Goal: Find specific page/section: Find specific page/section

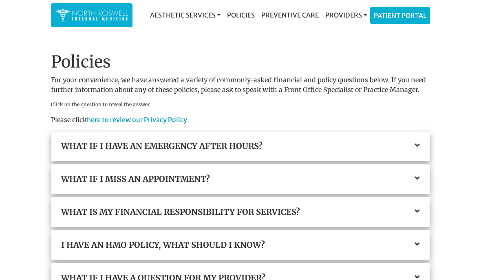
click at [419, 211] on icon at bounding box center [416, 211] width 5 height 8
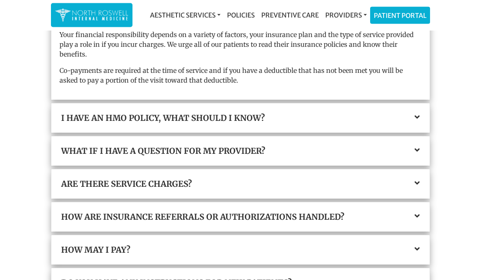
scroll to position [205, 0]
click at [349, 13] on link "Providers" at bounding box center [346, 15] width 48 height 16
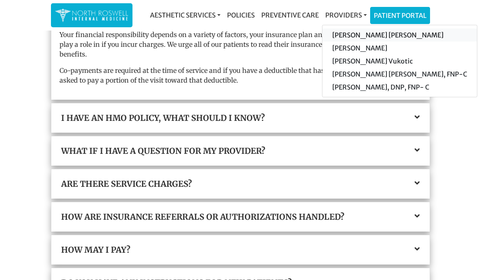
click at [402, 31] on link "[PERSON_NAME] [PERSON_NAME]" at bounding box center [399, 35] width 154 height 13
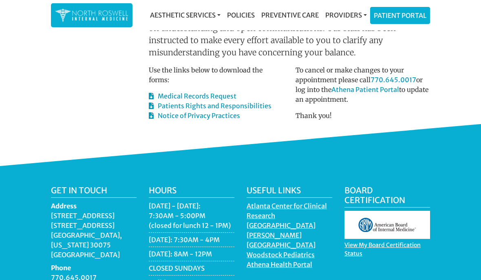
scroll to position [505, 0]
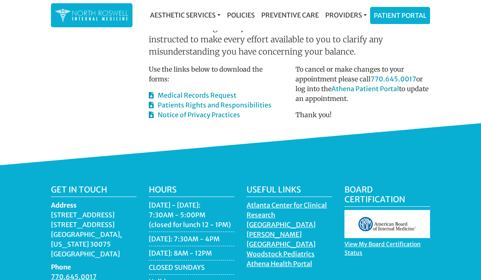
click at [479, 165] on div "Get in touch Address 11050 Crabapple Road Building A, Suite 104B Roswell, Georg…" at bounding box center [240, 282] width 481 height 234
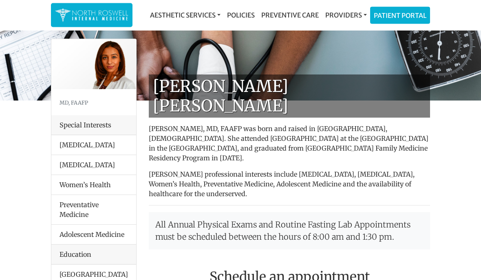
scroll to position [0, 0]
